Goal: Task Accomplishment & Management: Manage account settings

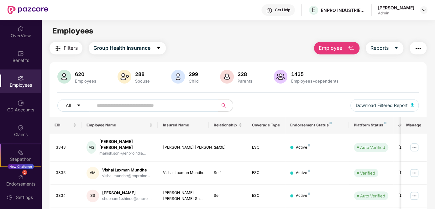
click at [150, 105] on input "text" at bounding box center [153, 105] width 113 height 9
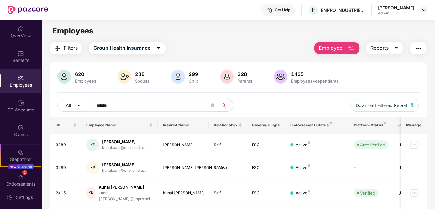
click at [125, 108] on input "*****" at bounding box center [153, 105] width 113 height 9
drag, startPoint x: 114, startPoint y: 107, endPoint x: 88, endPoint y: 110, distance: 26.2
click at [88, 110] on div "All *****" at bounding box center [147, 105] width 181 height 13
type input "*"
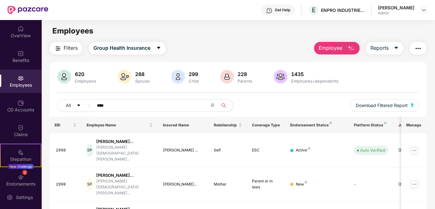
type input "****"
drag, startPoint x: 91, startPoint y: 108, endPoint x: 141, endPoint y: 24, distance: 98.1
click at [119, 55] on div "Filters Group Health Insurance Employee Reports 620 Employees 288 Spouse 299 Ch…" at bounding box center [238, 150] width 377 height 217
click at [244, 168] on td "Mother" at bounding box center [228, 185] width 38 height 34
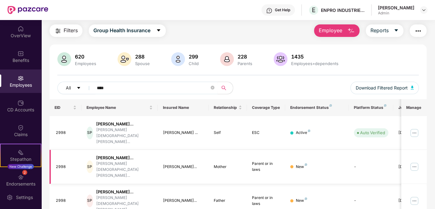
scroll to position [31, 0]
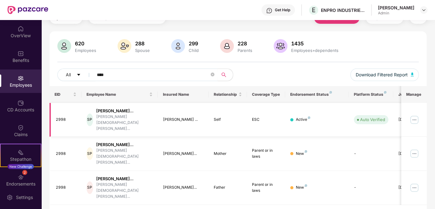
click at [415, 117] on img at bounding box center [414, 120] width 10 height 10
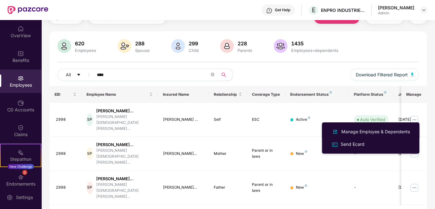
click at [346, 132] on div "Manage Employee & Dependents" at bounding box center [375, 132] width 71 height 7
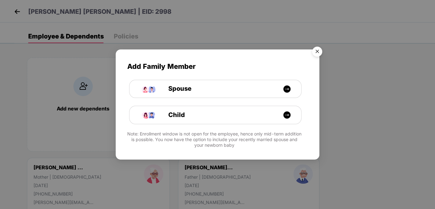
click at [319, 51] on img "Close" at bounding box center [317, 53] width 18 height 18
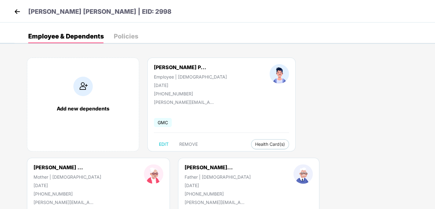
click at [351, 98] on div "Add new dependents [PERSON_NAME] P... Employee | [DEMOGRAPHIC_DATA] [DATE] [PHO…" at bounding box center [224, 157] width 421 height 219
click at [15, 10] on img at bounding box center [17, 11] width 9 height 9
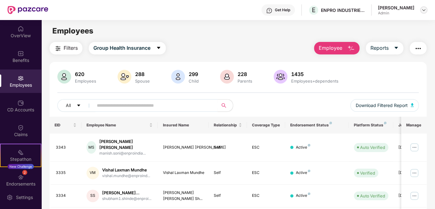
click at [422, 9] on img at bounding box center [423, 10] width 5 height 5
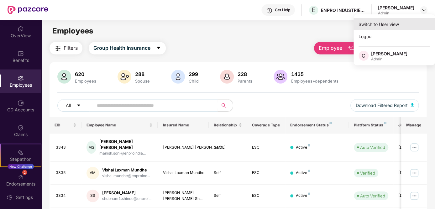
click at [387, 23] on div "Switch to User view" at bounding box center [395, 24] width 82 height 12
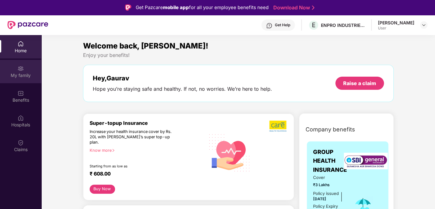
click at [18, 74] on div "My family" at bounding box center [20, 75] width 41 height 6
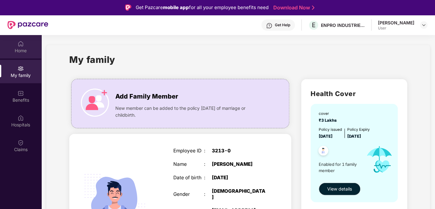
click at [21, 42] on img at bounding box center [21, 44] width 6 height 6
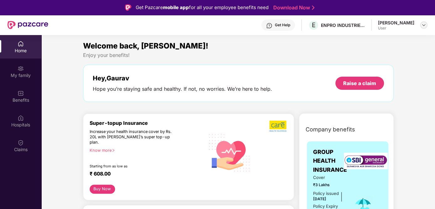
click at [421, 24] on div at bounding box center [424, 25] width 8 height 8
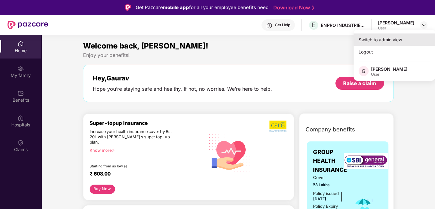
click at [381, 39] on div "Switch to admin view" at bounding box center [395, 40] width 82 height 12
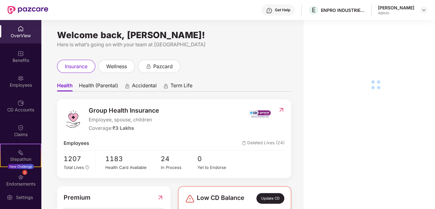
click at [18, 54] on img at bounding box center [21, 53] width 6 height 6
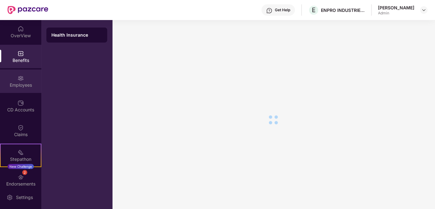
click at [13, 81] on div "Employees" at bounding box center [20, 82] width 41 height 24
